Goal: Task Accomplishment & Management: Manage account settings

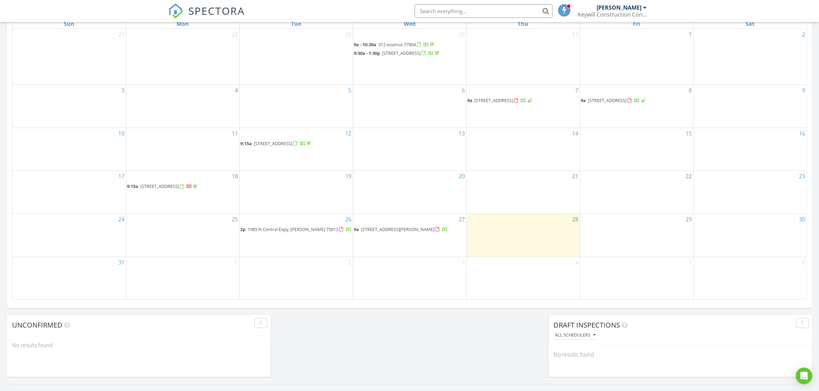
scroll to position [414, 0]
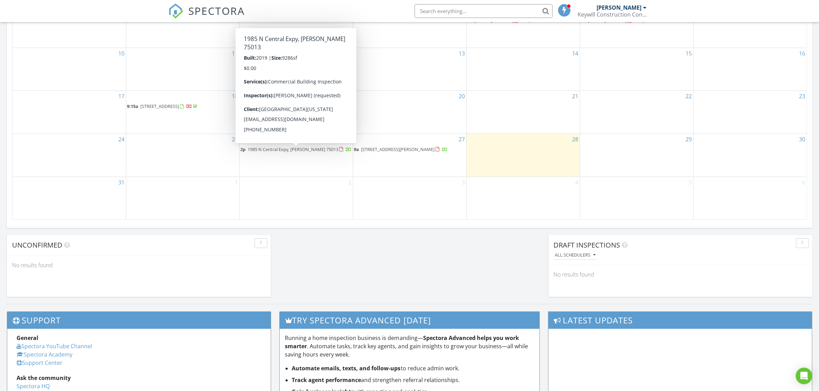
click at [291, 152] on span "1985 N Central Expy, Allen 75013" at bounding box center [293, 149] width 91 height 6
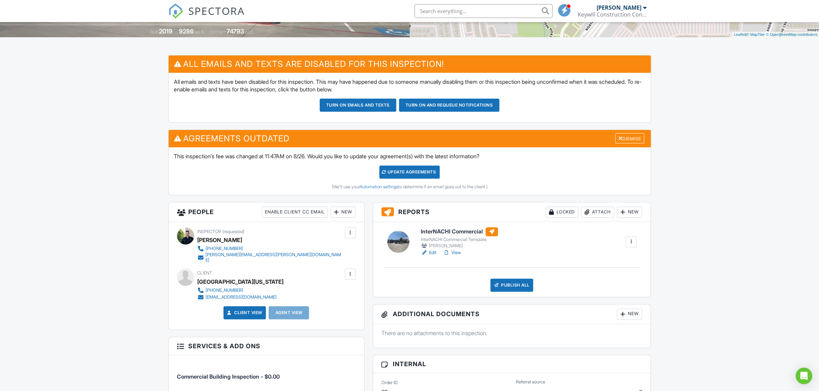
scroll to position [138, 0]
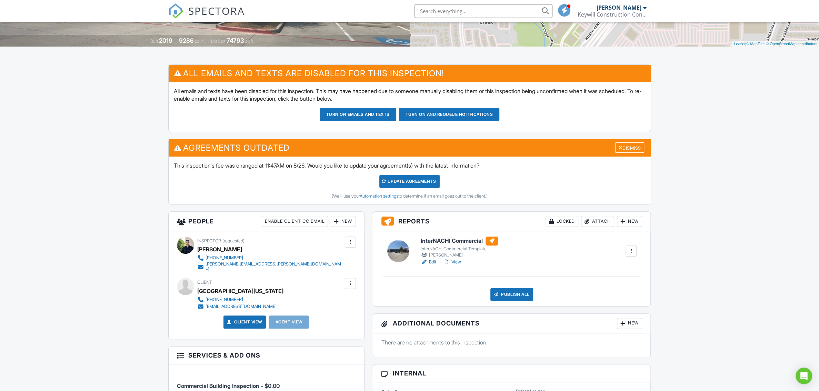
click at [432, 261] on link "Edit" at bounding box center [429, 262] width 16 height 7
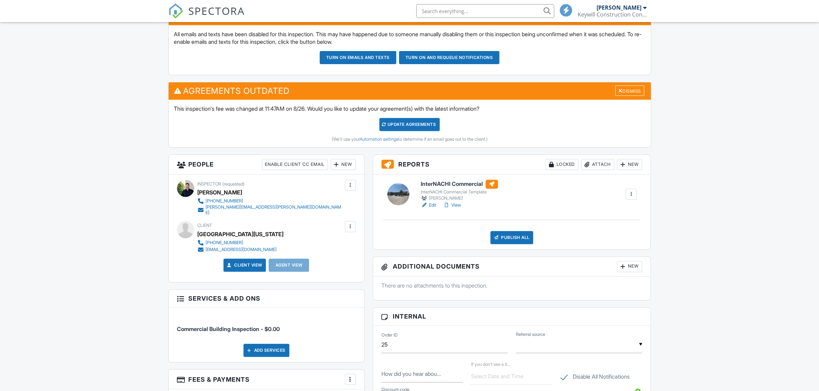
scroll to position [207, 0]
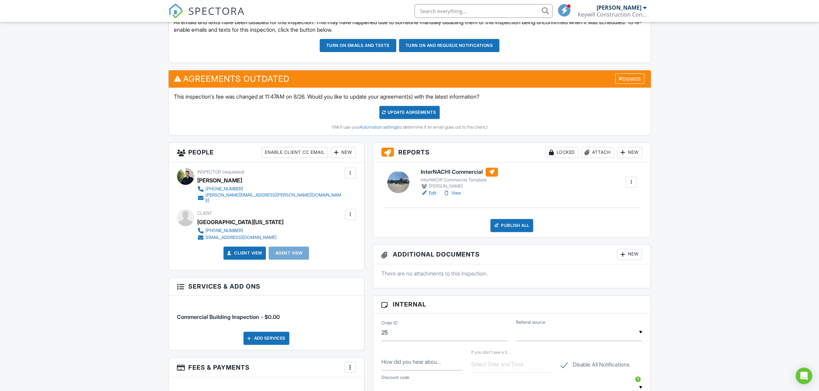
click at [236, 250] on link "Client View" at bounding box center [244, 253] width 37 height 7
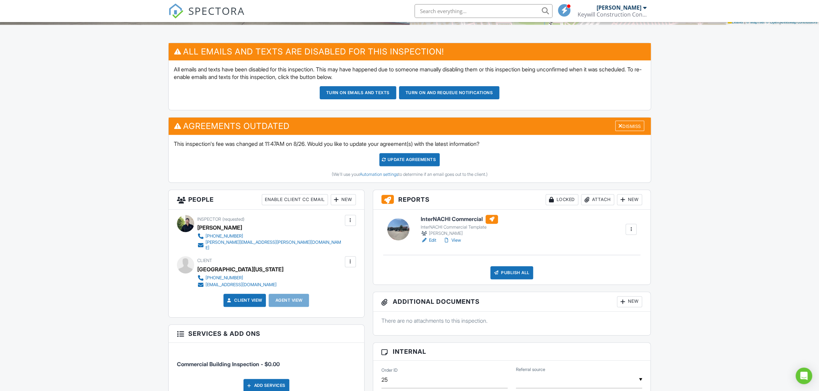
scroll to position [138, 0]
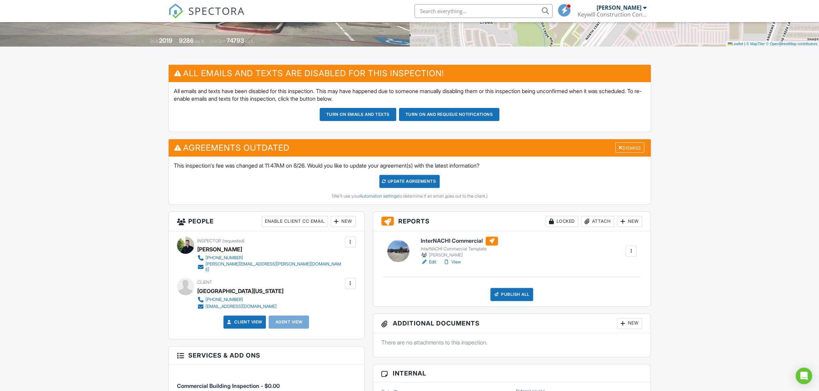
click at [455, 259] on link "View" at bounding box center [452, 262] width 18 height 7
click at [0, 0] on div at bounding box center [0, 0] width 0 height 0
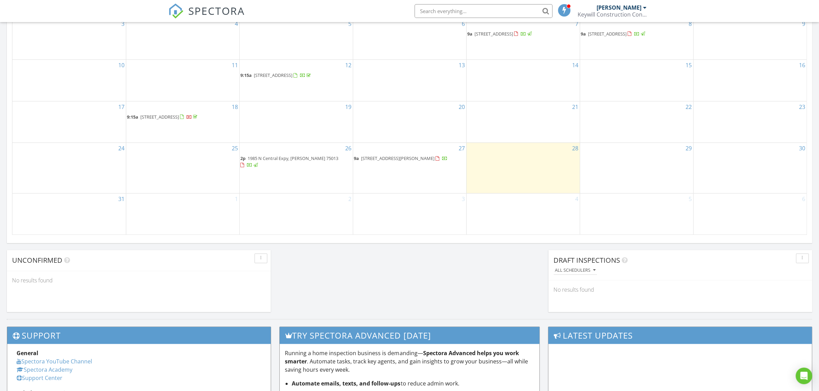
scroll to position [454, 0]
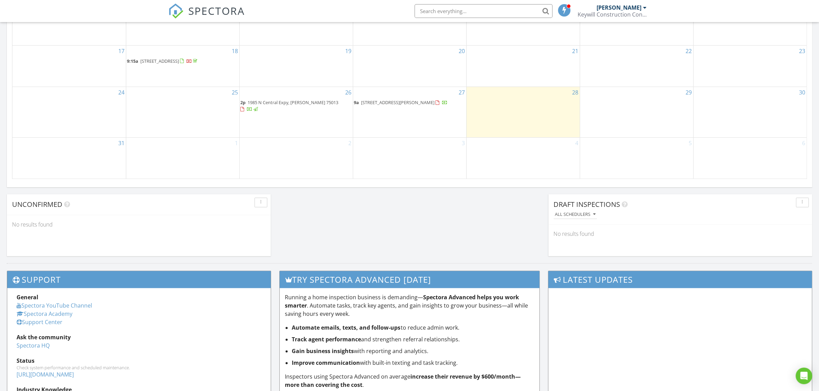
click at [399, 106] on span "1410 Precinct Line Rd, Hurst 76053" at bounding box center [397, 102] width 73 height 6
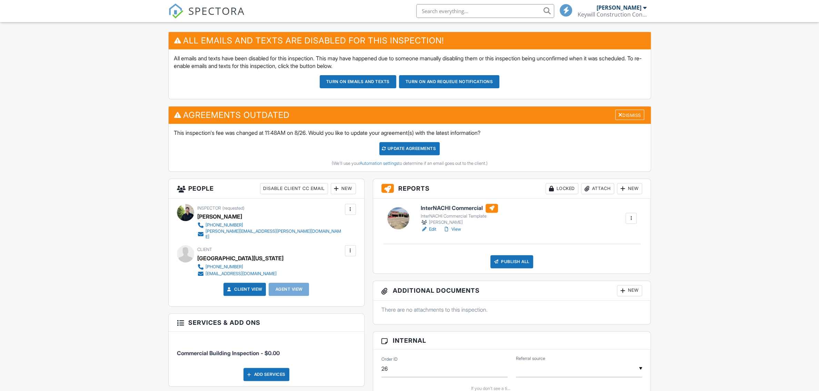
scroll to position [207, 0]
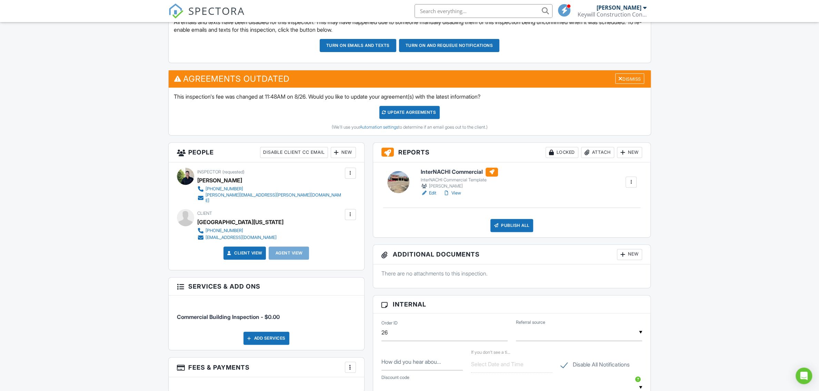
click at [427, 193] on div at bounding box center [424, 193] width 7 height 7
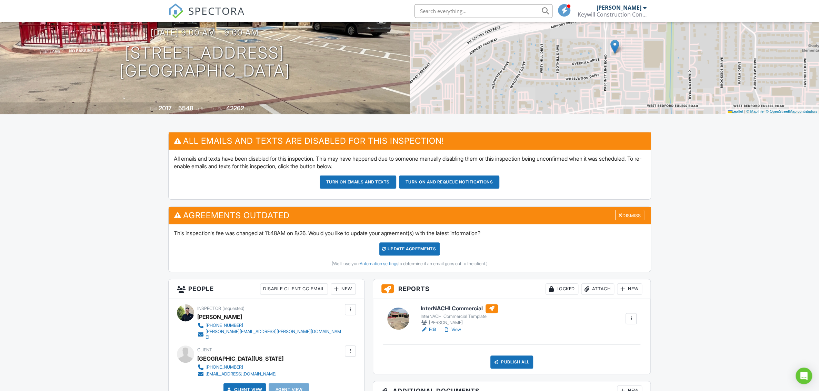
scroll to position [207, 0]
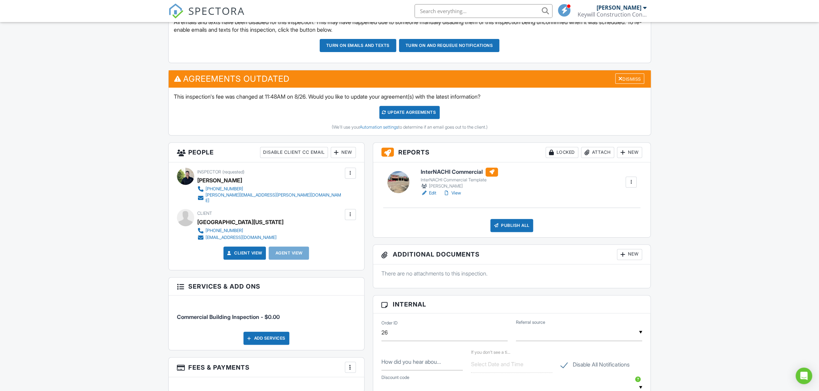
click at [458, 190] on link "View" at bounding box center [452, 193] width 18 height 7
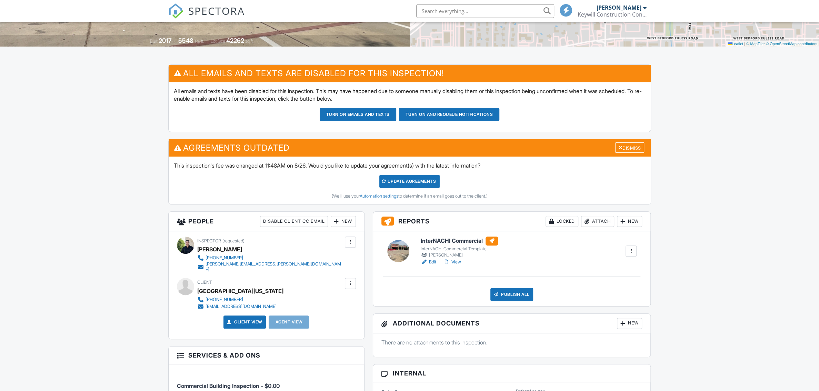
click at [461, 259] on link "View" at bounding box center [452, 262] width 18 height 7
